Goal: Task Accomplishment & Management: Manage account settings

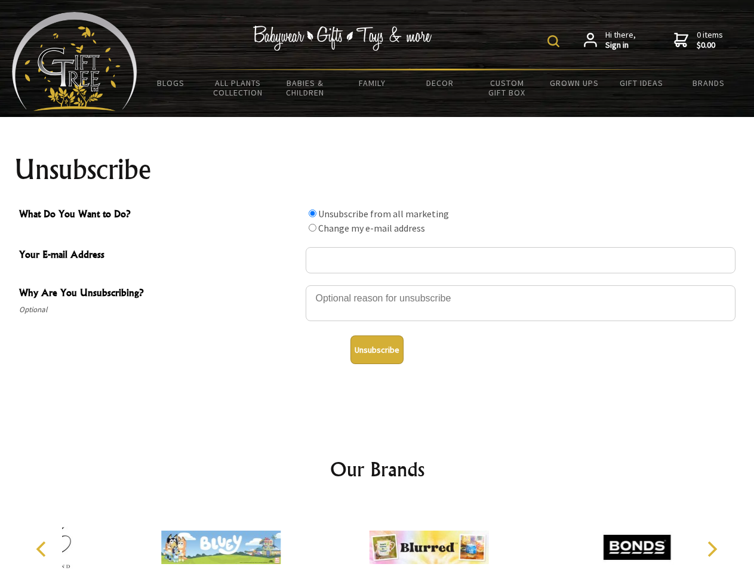
click at [555, 41] on img at bounding box center [553, 41] width 12 height 12
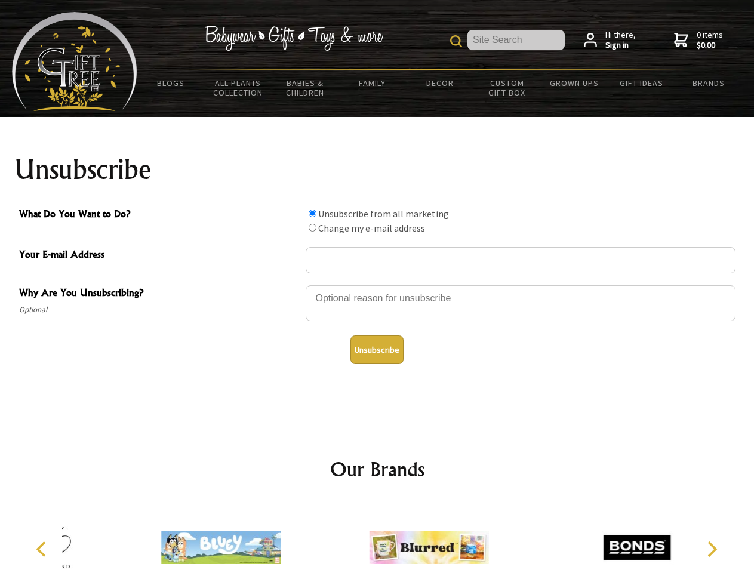
click at [377, 285] on div at bounding box center [521, 305] width 430 height 42
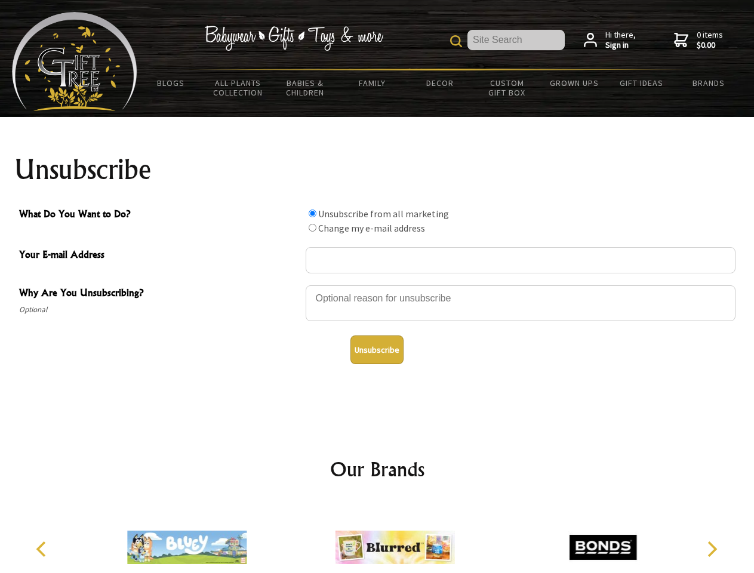
click at [312, 213] on input "What Do You Want to Do?" at bounding box center [313, 214] width 8 height 8
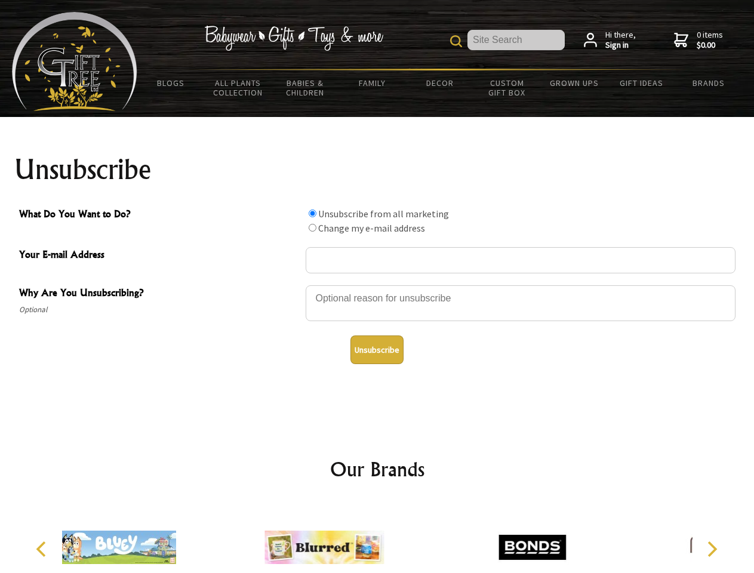
click at [312, 227] on input "What Do You Want to Do?" at bounding box center [313, 228] width 8 height 8
radio input "true"
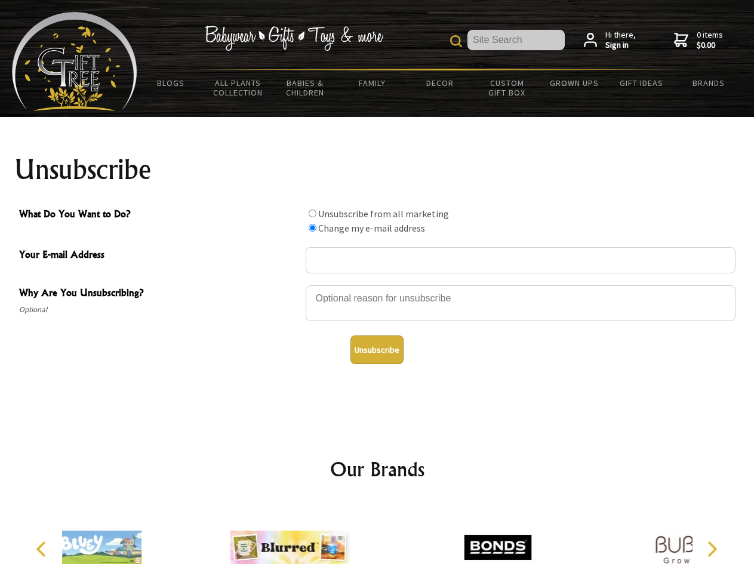
click at [377, 350] on button "Unsubscribe" at bounding box center [376, 350] width 53 height 29
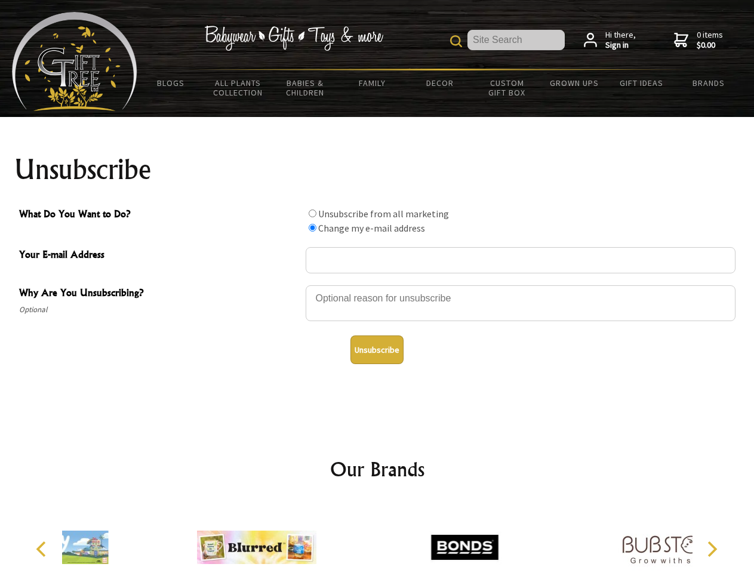
click at [377, 538] on div at bounding box center [465, 549] width 208 height 93
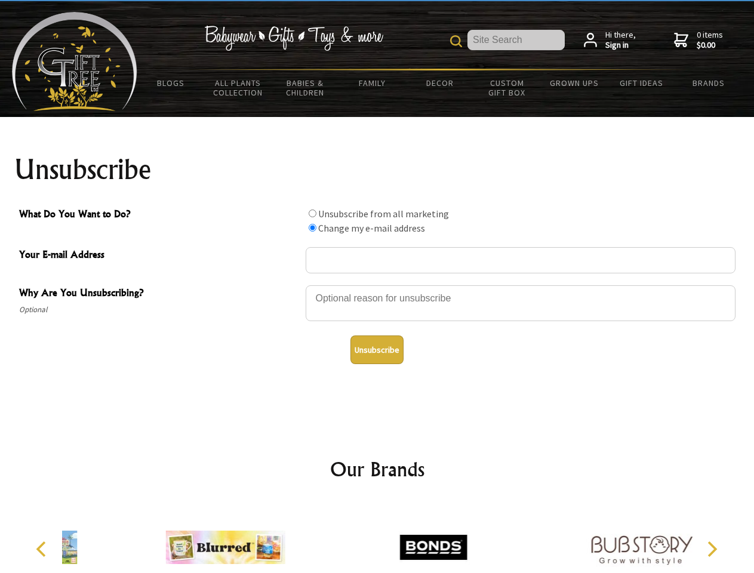
click at [43, 549] on icon "Previous" at bounding box center [43, 550] width 16 height 16
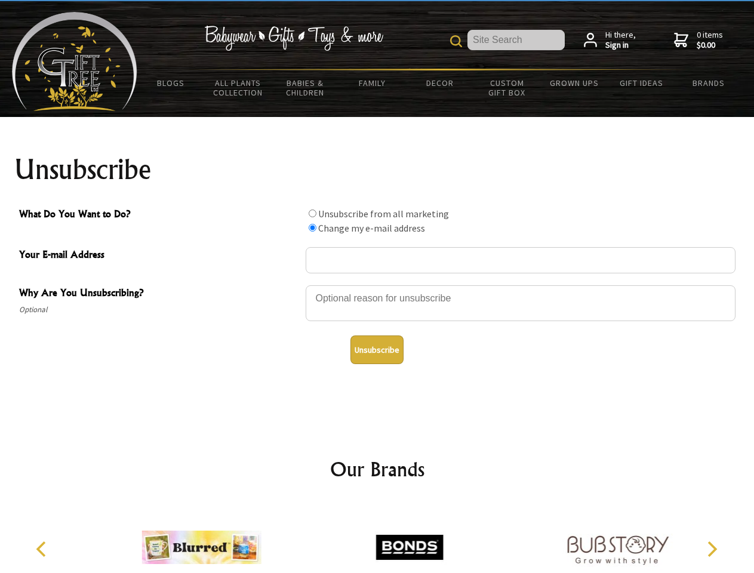
click at [712, 549] on icon "Next" at bounding box center [711, 550] width 16 height 16
